Goal: Transaction & Acquisition: Purchase product/service

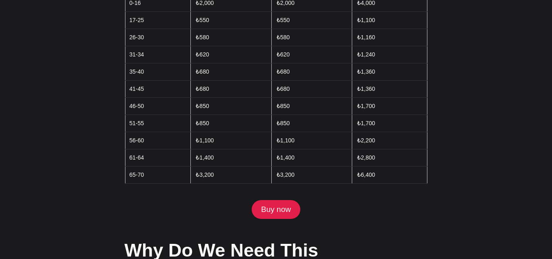
scroll to position [1081, 0]
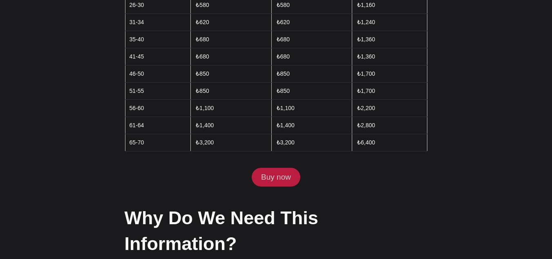
click at [287, 167] on link "Buy now" at bounding box center [276, 176] width 48 height 19
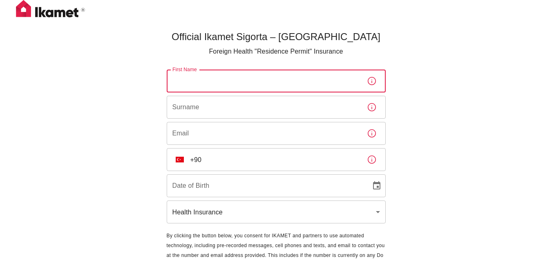
click at [310, 85] on input "First Name" at bounding box center [264, 80] width 194 height 23
type input "Thibaut"
type input "[PERSON_NAME]"
type input "[EMAIL_ADDRESS][DOMAIN_NAME]"
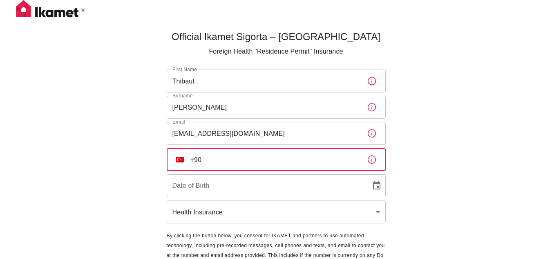
click at [236, 159] on input "+90" at bounding box center [275, 159] width 170 height 23
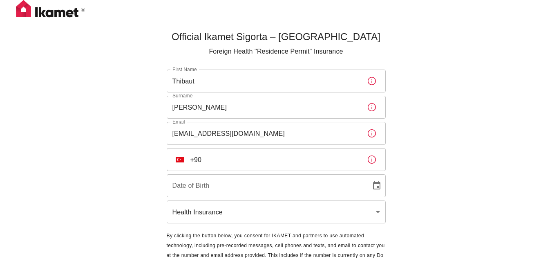
click at [473, 107] on div "Official Ikamet Sigorta – Turkey Foreign Health "Residence Permit" Insurance Fi…" at bounding box center [276, 149] width 552 height 299
click at [371, 159] on icon "button" at bounding box center [372, 159] width 10 height 10
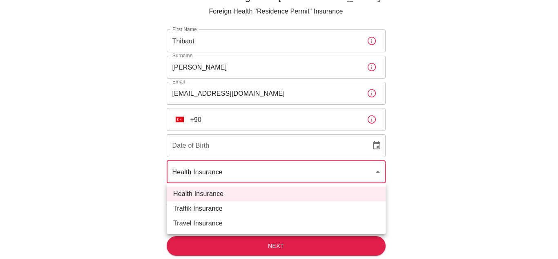
click at [296, 168] on body "Official Ikamet Sigorta – Turkey Foreign Health "Residence Permit" Insurance Fi…" at bounding box center [279, 109] width 558 height 299
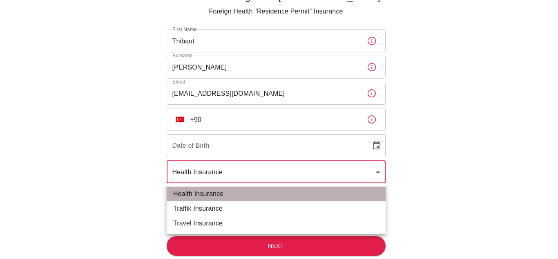
click at [263, 196] on li "Health Insurance" at bounding box center [276, 193] width 219 height 15
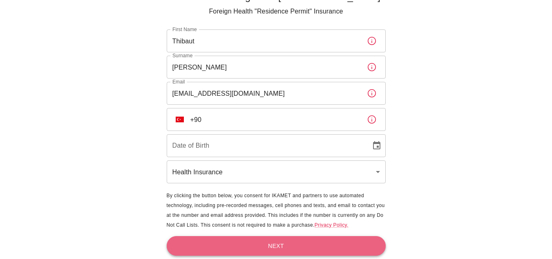
click at [251, 239] on button "Next" at bounding box center [276, 246] width 219 height 20
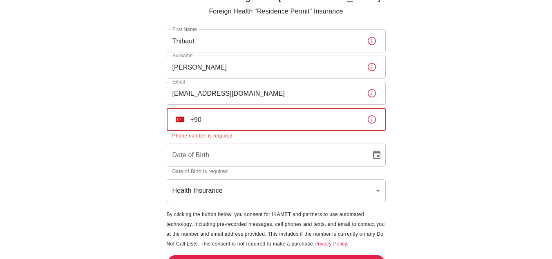
click at [273, 125] on input "+90" at bounding box center [275, 119] width 170 height 23
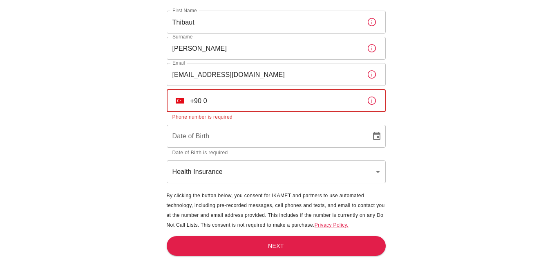
scroll to position [49, 0]
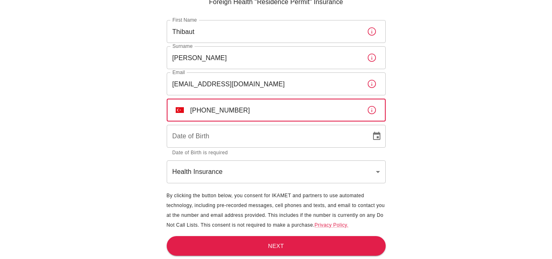
type input "+90 0536 644 15 41"
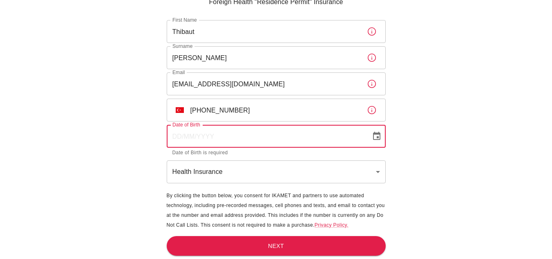
type input "DD/MM/YYYY"
click at [229, 140] on input "DD/MM/YYYY" at bounding box center [266, 136] width 199 height 23
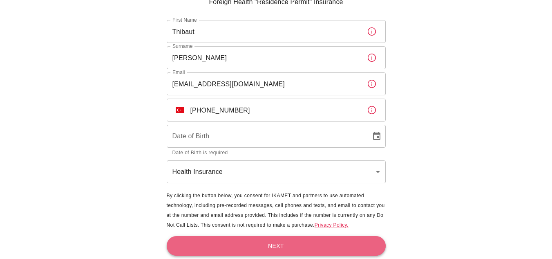
click at [259, 248] on button "Next" at bounding box center [276, 246] width 219 height 20
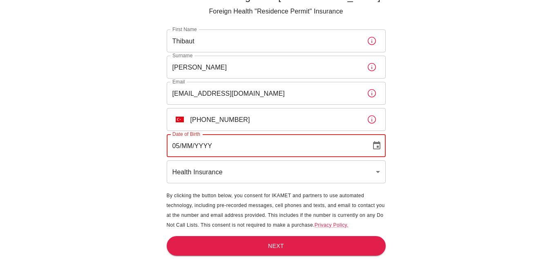
scroll to position [40, 0]
type input "05/12/2003"
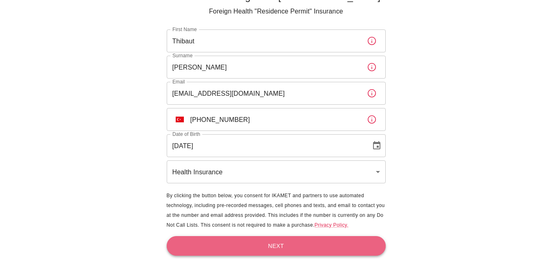
click at [239, 239] on button "Next" at bounding box center [276, 246] width 219 height 20
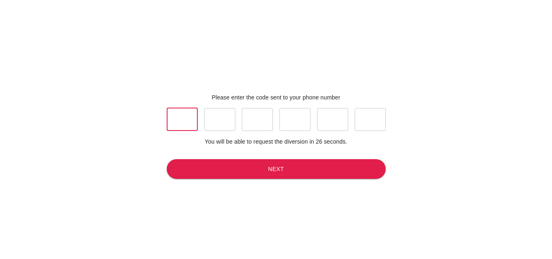
click at [192, 115] on input "text" at bounding box center [182, 119] width 31 height 23
type input "1"
type input "7"
type input "1"
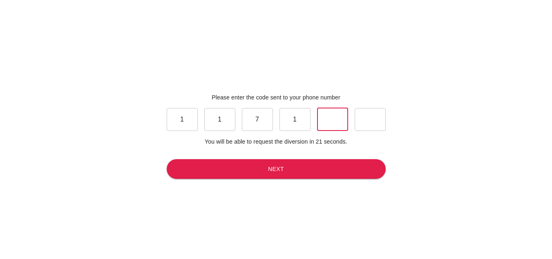
type input "1"
type input "5"
click at [228, 161] on button "Next" at bounding box center [276, 169] width 219 height 20
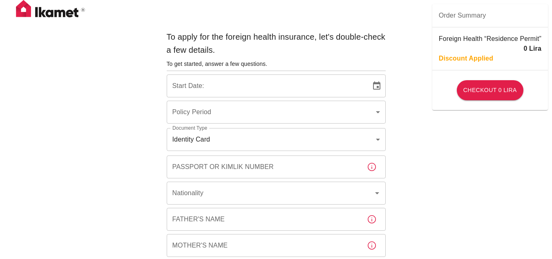
type input "b7343ef8-d55e-4554-96a8-76e30347e985"
type input "13/10/2025"
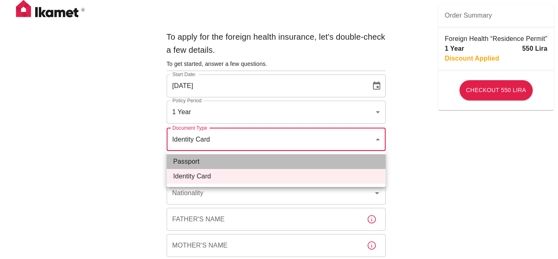
click at [297, 163] on li "Passport" at bounding box center [276, 161] width 219 height 15
type input "passport"
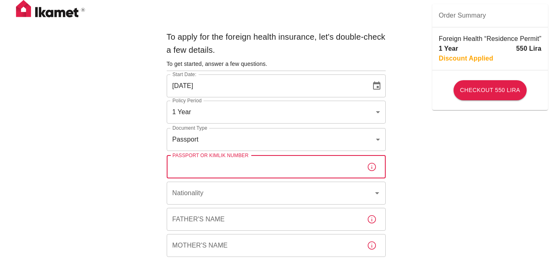
click at [303, 165] on input "Passport or Kimlik Number" at bounding box center [264, 166] width 194 height 23
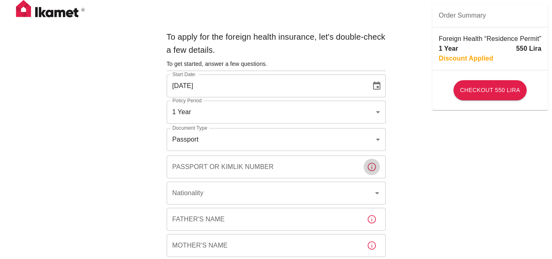
click at [370, 162] on icon "button" at bounding box center [372, 167] width 10 height 10
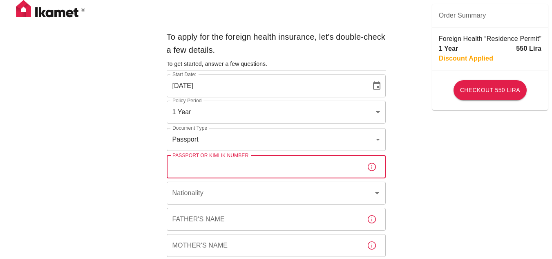
click at [316, 164] on input "Passport or Kimlik Number" at bounding box center [264, 166] width 194 height 23
type input "23HI52543"
click at [299, 197] on input "Nationality" at bounding box center [264, 193] width 189 height 16
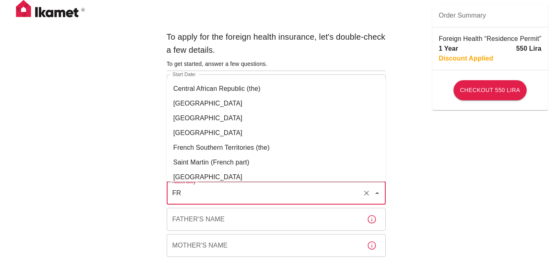
click at [247, 102] on li "France" at bounding box center [276, 103] width 219 height 15
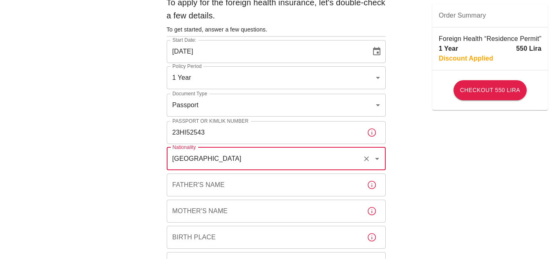
scroll to position [69, 0]
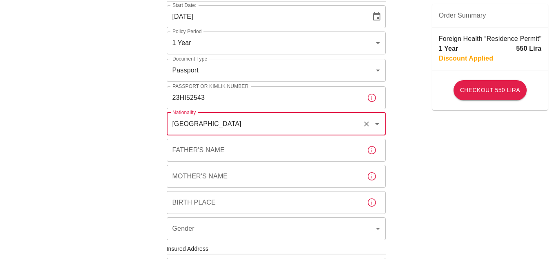
type input "France"
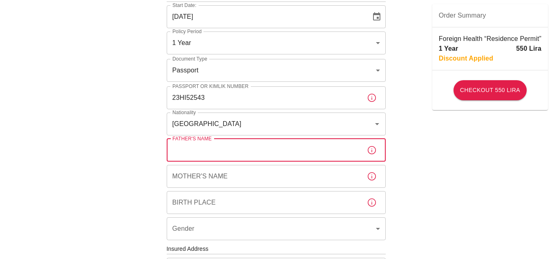
click at [229, 150] on input "Father's Name" at bounding box center [264, 149] width 194 height 23
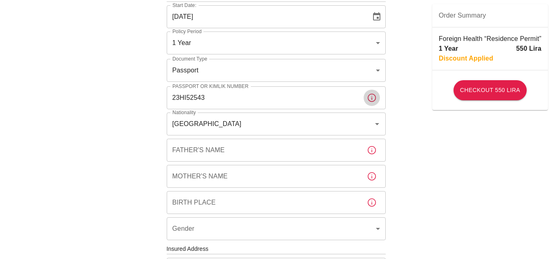
click at [373, 97] on icon "button" at bounding box center [372, 98] width 10 height 10
click at [374, 147] on icon "button" at bounding box center [372, 150] width 10 height 10
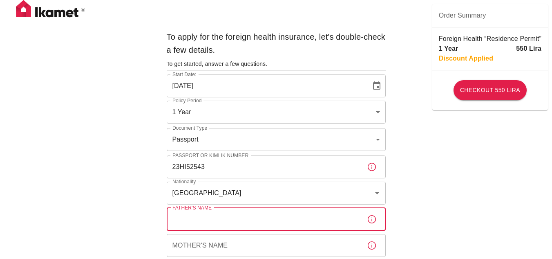
click at [300, 219] on input "Father's Name" at bounding box center [264, 218] width 194 height 23
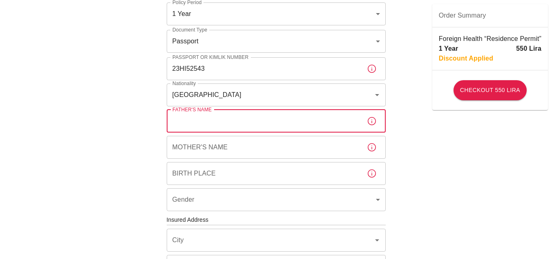
scroll to position [98, 0]
type input "OLIVIER"
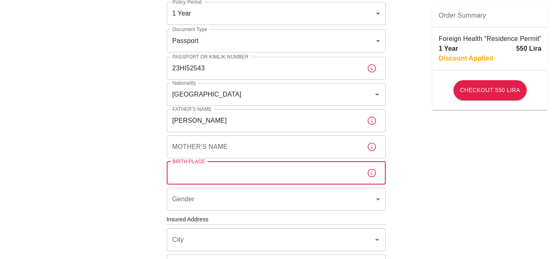
drag, startPoint x: 297, startPoint y: 166, endPoint x: 299, endPoint y: 150, distance: 16.0
click at [299, 150] on div "To apply for the foreign health insurance, let's double-check a few details. To…" at bounding box center [275, 205] width 225 height 553
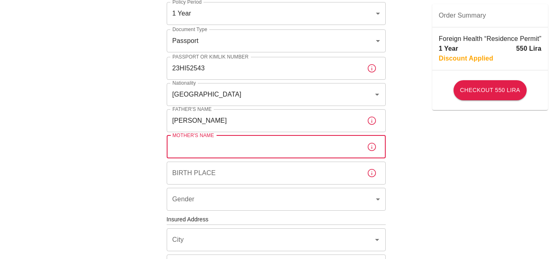
click at [299, 150] on input "Mother's Name" at bounding box center [264, 146] width 194 height 23
type input "SABINE"
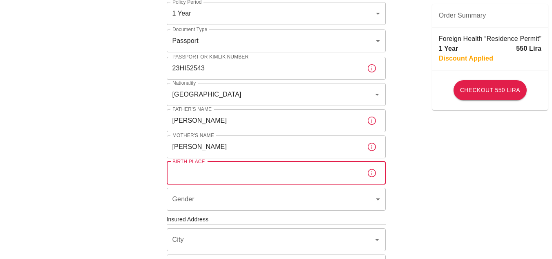
click at [280, 179] on input "Birth Place" at bounding box center [264, 172] width 194 height 23
type input "WORTHING"
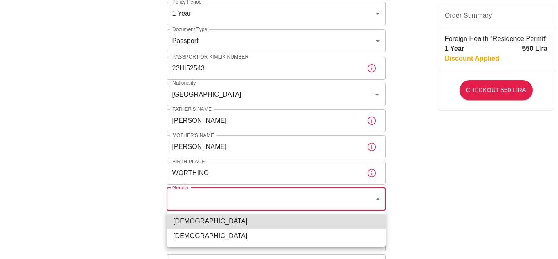
click at [290, 207] on body "To apply for the foreign health insurance, let's double-check a few details. To…" at bounding box center [279, 218] width 558 height 633
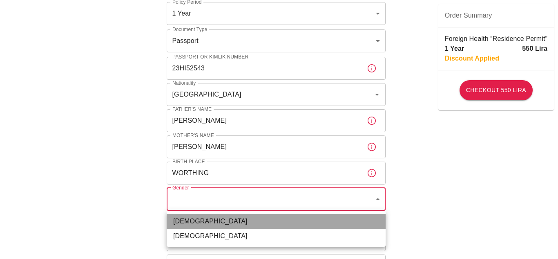
click at [258, 225] on li "Male" at bounding box center [276, 221] width 219 height 15
type input "male"
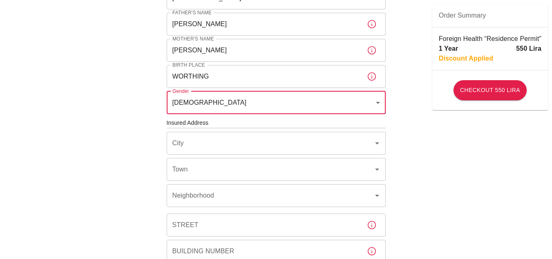
scroll to position [197, 0]
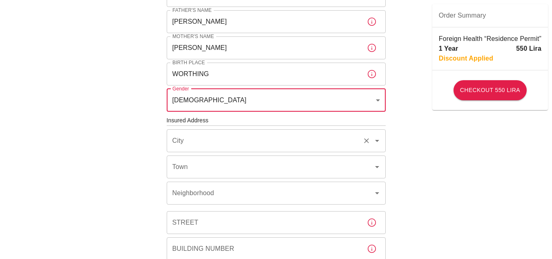
click at [282, 140] on input "City" at bounding box center [264, 141] width 189 height 16
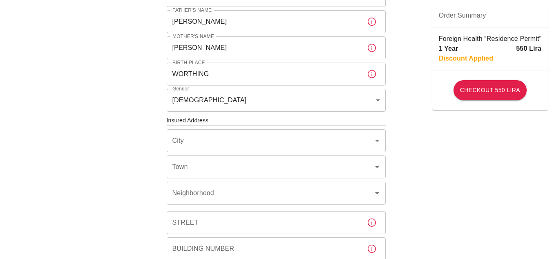
click at [424, 167] on div "To apply for the foreign health insurance, let's double-check a few details. To…" at bounding box center [276, 119] width 552 height 633
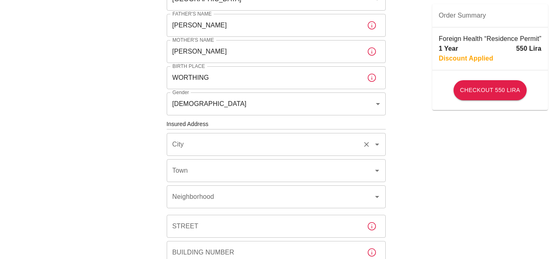
scroll to position [213, 0]
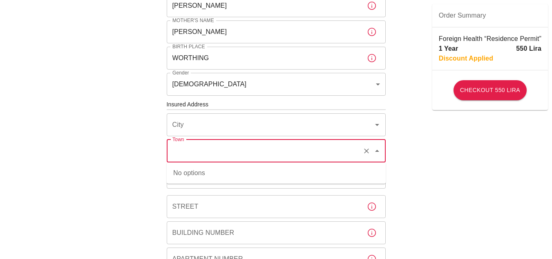
click at [333, 146] on input "Town" at bounding box center [264, 151] width 189 height 16
type input "IST"
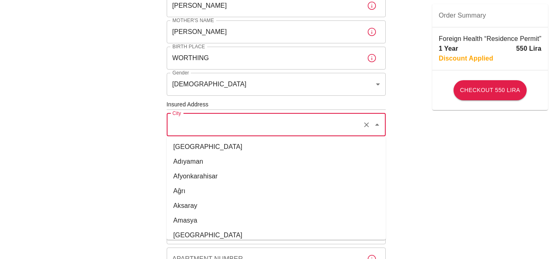
click at [321, 119] on input "City" at bounding box center [264, 125] width 189 height 16
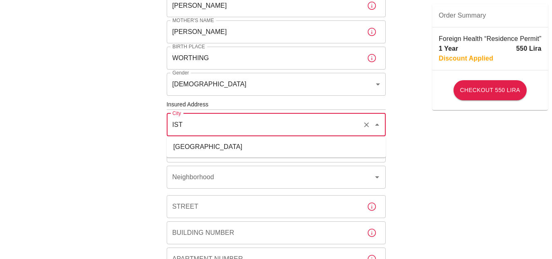
click at [279, 143] on li "İstanbul" at bounding box center [276, 146] width 219 height 15
type input "İstanbul"
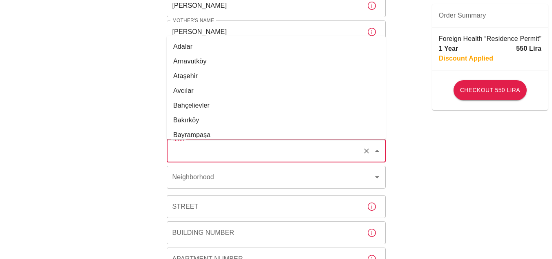
click at [275, 145] on input "Town" at bounding box center [264, 151] width 189 height 16
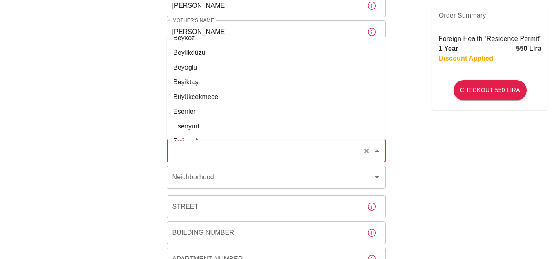
scroll to position [141, 0]
click at [223, 68] on li "Beyoğlu" at bounding box center [276, 67] width 219 height 15
type input "Beyoğlu"
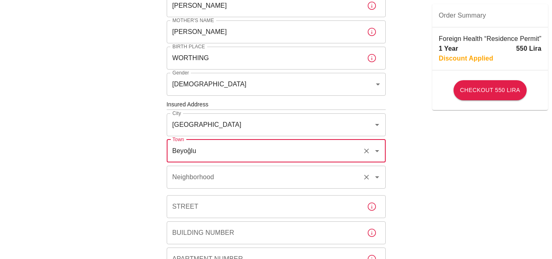
click at [302, 175] on input "Neighborhood" at bounding box center [264, 177] width 189 height 16
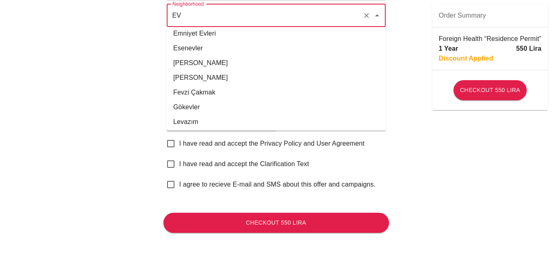
scroll to position [151, 0]
click at [231, 60] on li "Evliya Çelebi" at bounding box center [276, 63] width 219 height 15
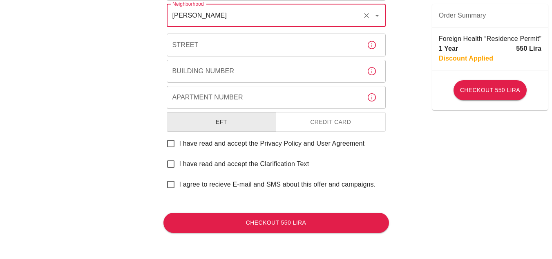
type input "Evliya Çelebi"
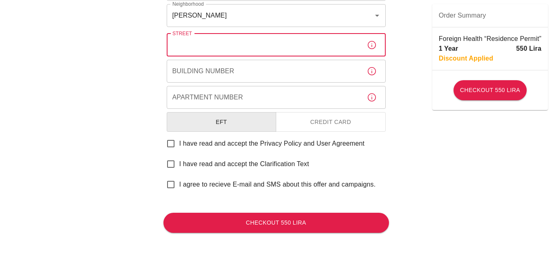
click at [251, 50] on input "Street" at bounding box center [264, 44] width 194 height 23
type input "ANADOLU SK"
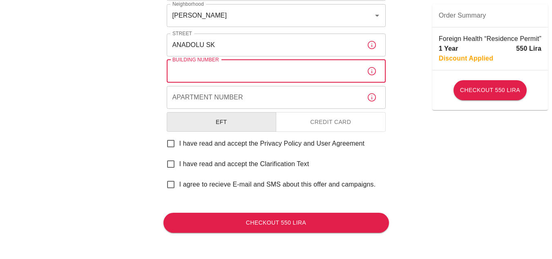
click at [239, 73] on input "Building Number" at bounding box center [264, 71] width 194 height 23
type input "9"
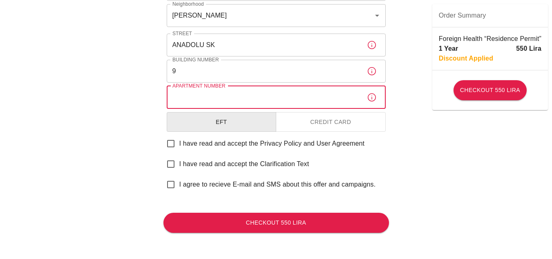
click at [236, 92] on input "Apartment Number" at bounding box center [264, 97] width 194 height 23
type input "1"
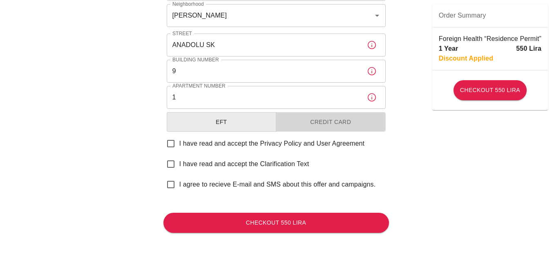
click at [313, 120] on button "Credit Card" at bounding box center [331, 122] width 110 height 20
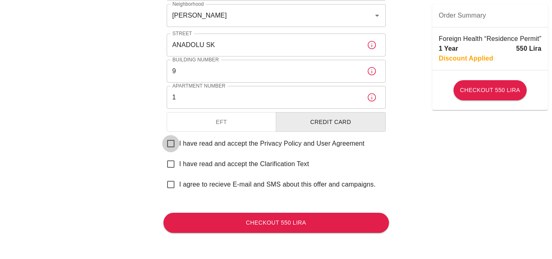
click at [170, 141] on input "I have read and accept the Privacy Policy and User Agreement" at bounding box center [170, 143] width 17 height 17
checkbox input "true"
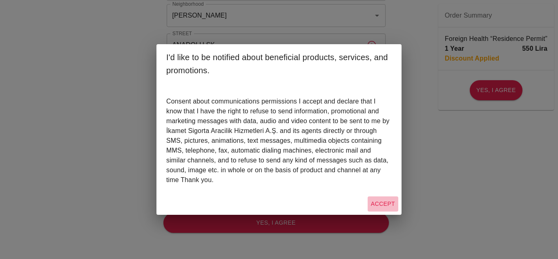
click at [385, 202] on button "Accept" at bounding box center [383, 203] width 31 height 15
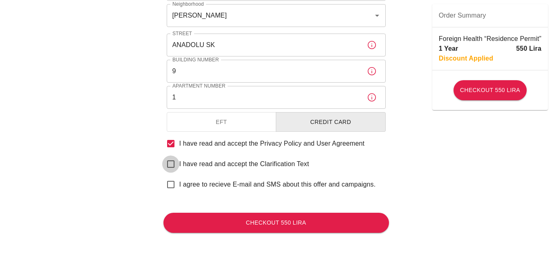
click at [169, 163] on input "I have read and accept the Clarification Text" at bounding box center [170, 163] width 17 height 17
checkbox input "true"
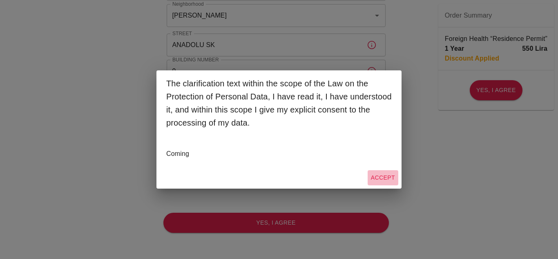
click at [374, 172] on button "Accept" at bounding box center [383, 177] width 31 height 15
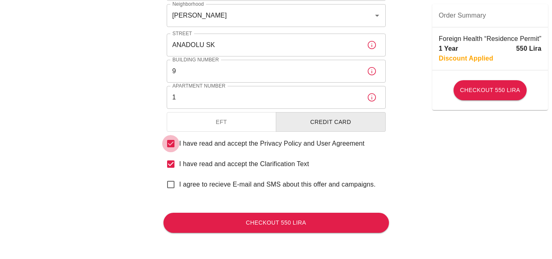
click at [174, 140] on input "I have read and accept the Privacy Policy and User Agreement" at bounding box center [170, 143] width 17 height 17
checkbox input "false"
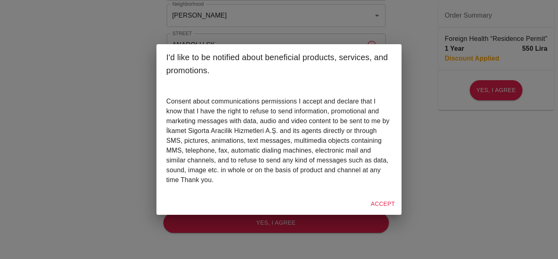
click at [435, 184] on div "I'd like to be notified about beneficial products, services, and promotions. Co…" at bounding box center [279, 129] width 558 height 259
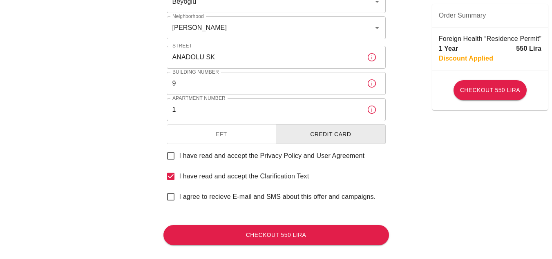
scroll to position [362, 0]
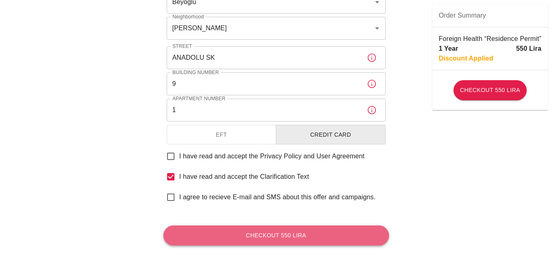
click at [294, 230] on button "Checkout 550 Lira" at bounding box center [275, 235] width 225 height 20
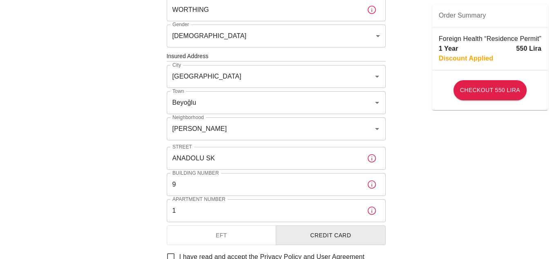
scroll to position [180, 0]
